Goal: Task Accomplishment & Management: Use online tool/utility

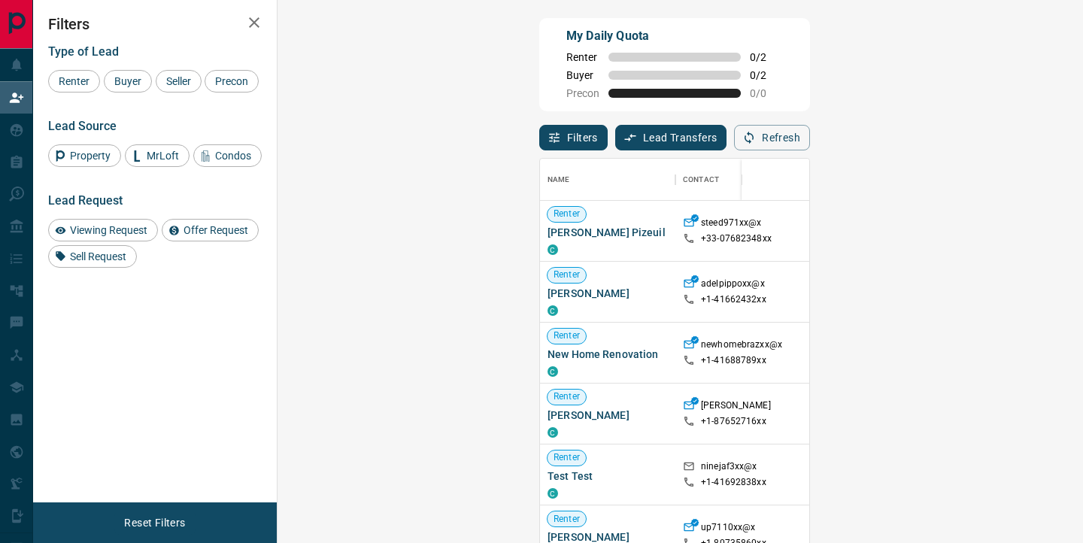
scroll to position [410, 773]
click at [756, 138] on icon "button" at bounding box center [749, 138] width 14 height 14
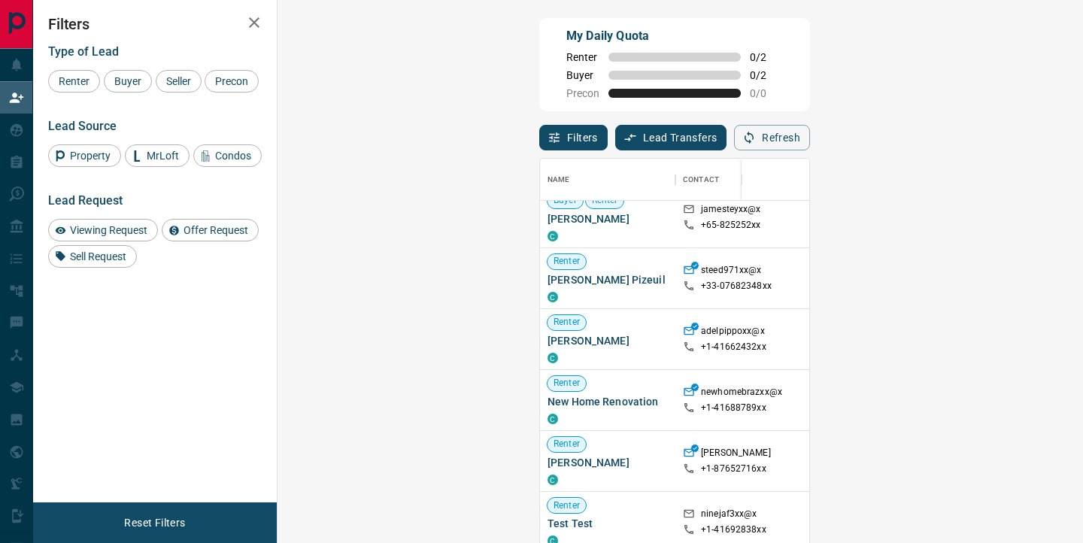
scroll to position [14, 0]
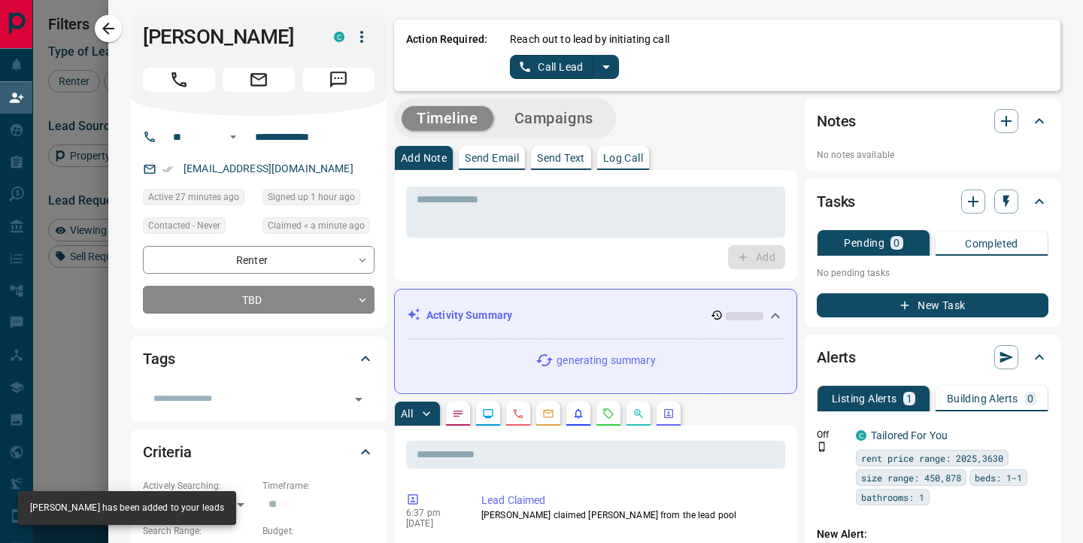
click at [608, 76] on button "split button" at bounding box center [606, 67] width 26 height 24
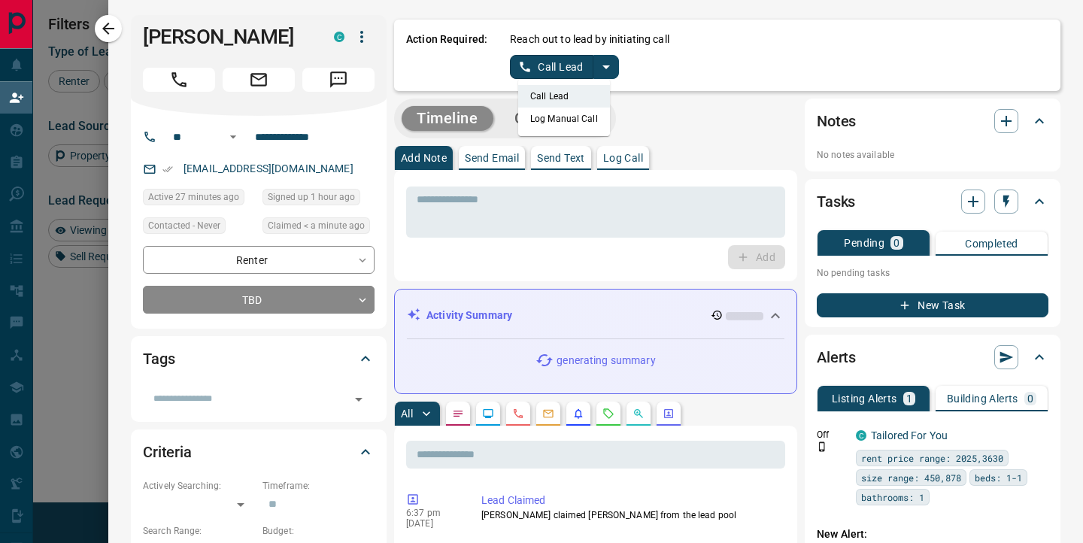
click at [574, 120] on li "Log Manual Call" at bounding box center [564, 119] width 92 height 23
click at [560, 70] on button "Log Manual Call" at bounding box center [559, 67] width 99 height 24
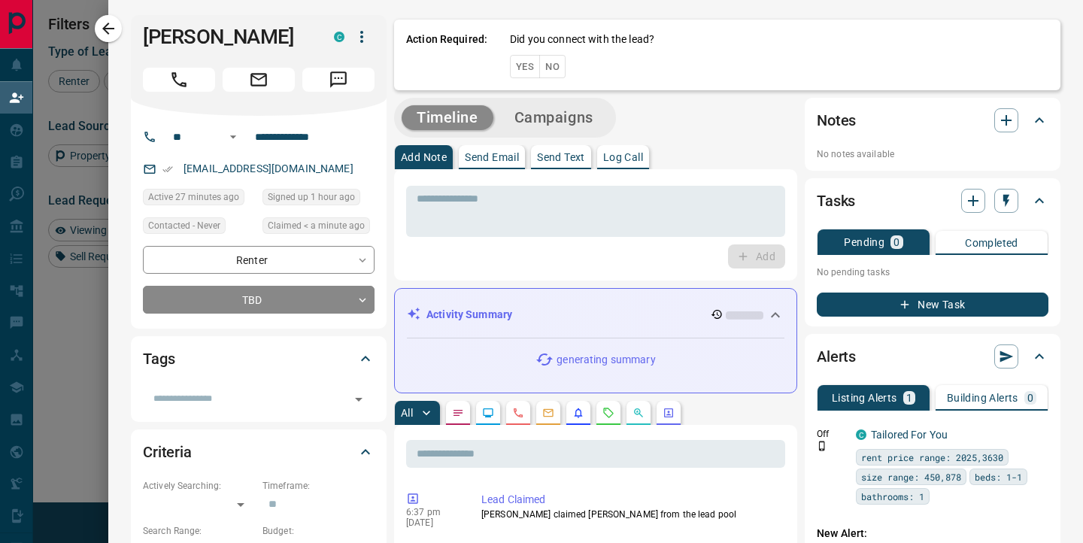
click at [520, 71] on button "Yes" at bounding box center [525, 66] width 30 height 23
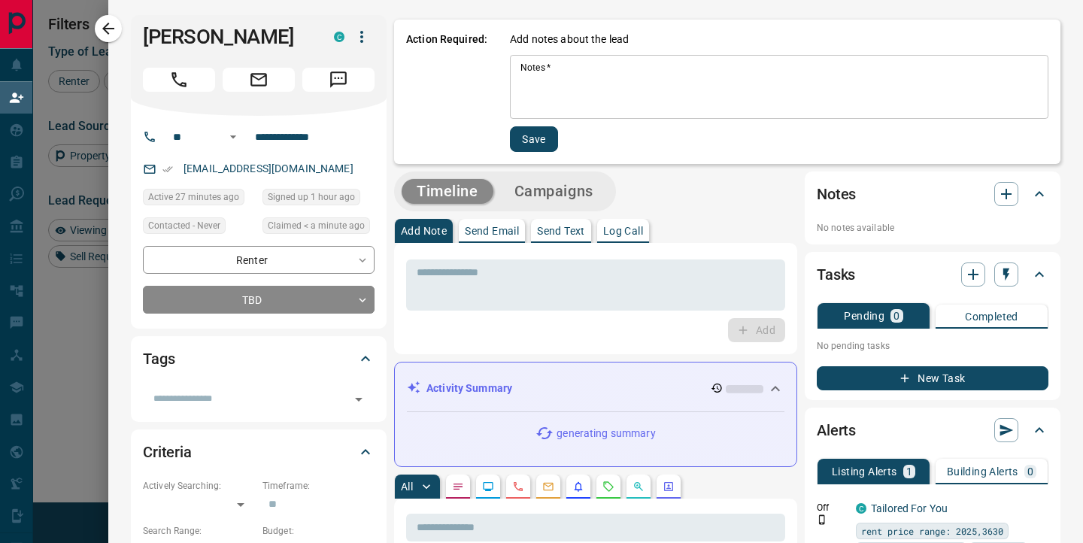
click at [550, 89] on textarea "Notes   *" at bounding box center [778, 87] width 517 height 51
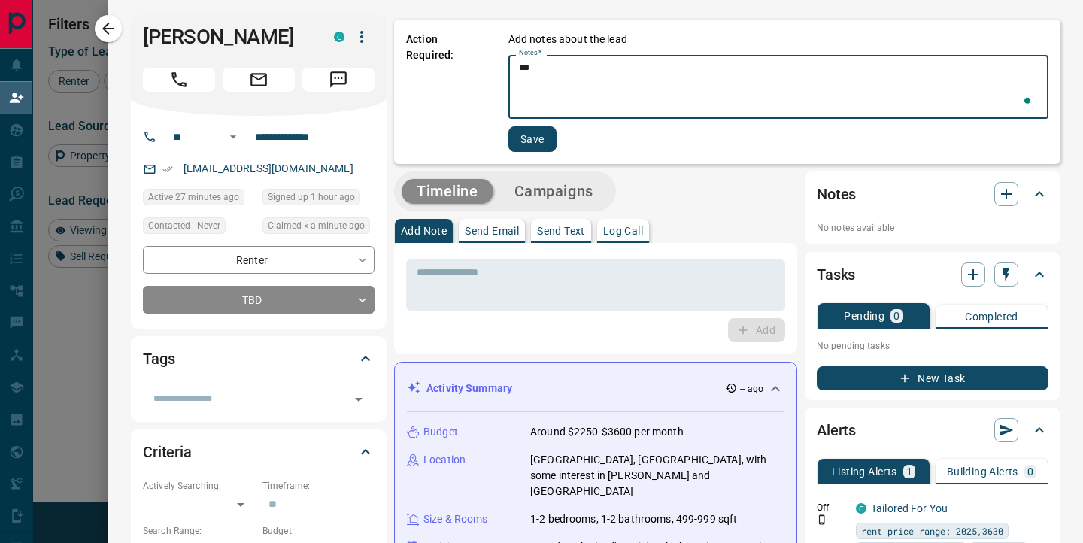
type textarea "***"
click at [536, 147] on button "Save" at bounding box center [532, 139] width 48 height 26
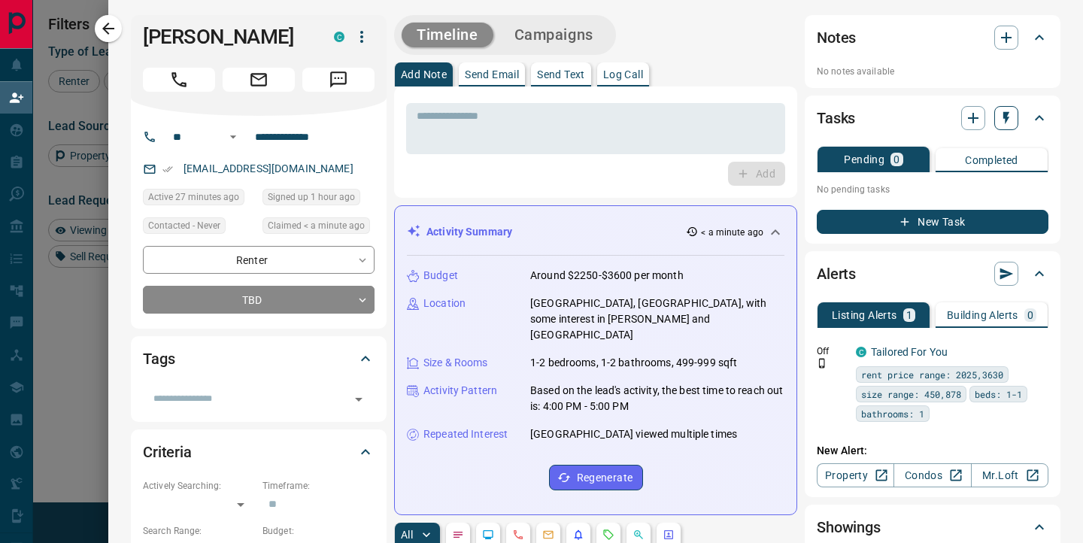
click at [1009, 123] on icon "button" at bounding box center [1006, 118] width 15 height 15
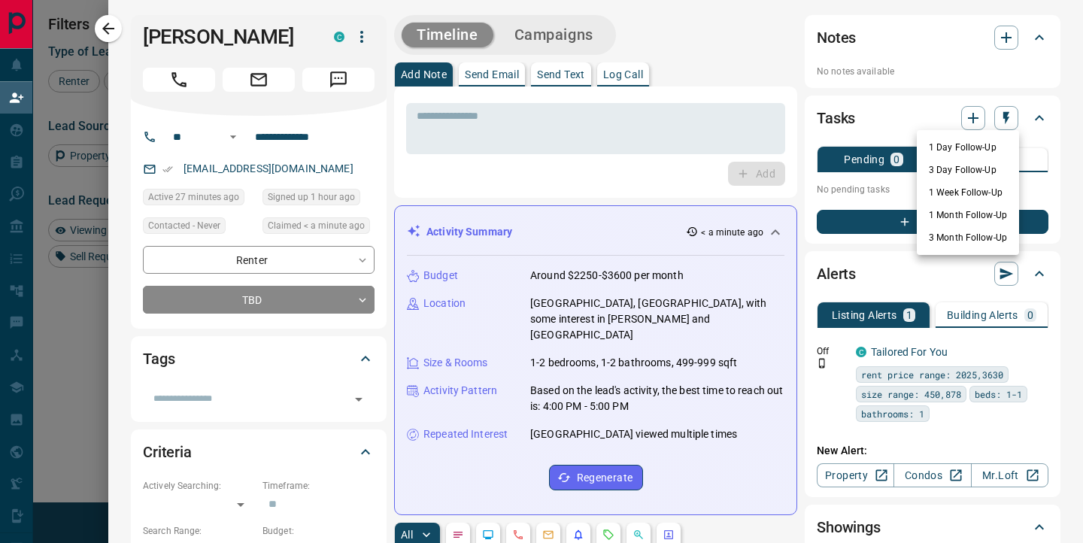
click at [985, 144] on li "1 Day Follow-Up" at bounding box center [968, 147] width 102 height 23
